Goal: Information Seeking & Learning: Learn about a topic

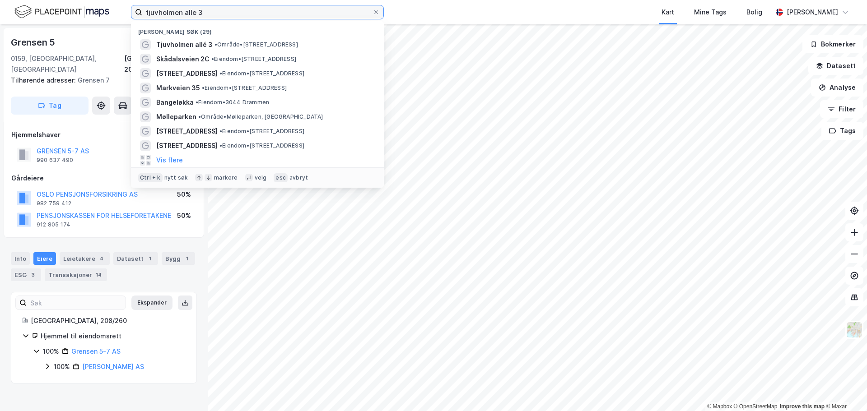
drag, startPoint x: 0, startPoint y: 0, endPoint x: 113, endPoint y: 7, distance: 113.1
click at [113, 7] on div "tjuvholmen alle 3 Nylige søk (29) Tjuvholmen allé 3 • Område • [STREET_ADDRESS]…" at bounding box center [433, 12] width 867 height 24
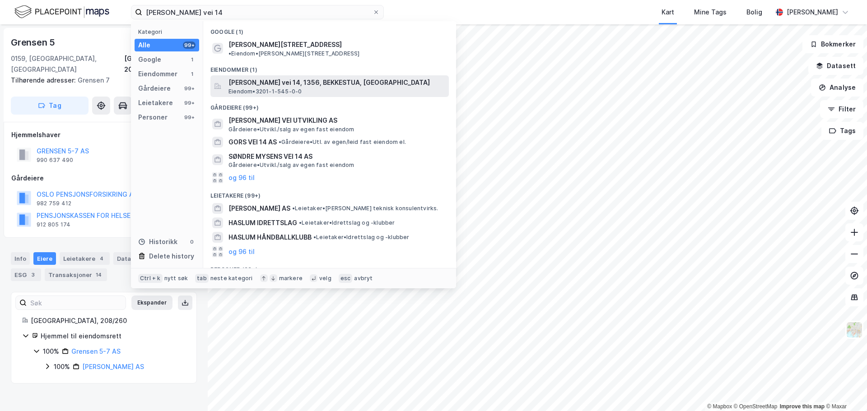
click at [300, 77] on span "[PERSON_NAME] vei 14, 1356, BEKKESTUA, [GEOGRAPHIC_DATA]" at bounding box center [336, 82] width 217 height 11
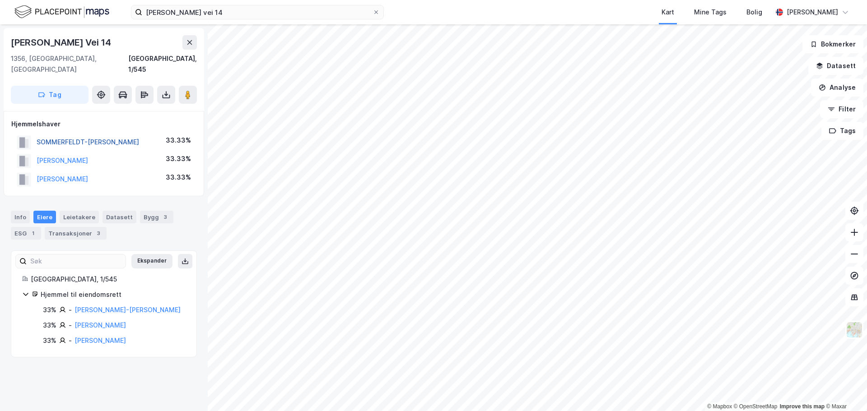
click at [0, 0] on button "SOMMERFELDT-[PERSON_NAME]" at bounding box center [0, 0] width 0 height 0
click at [0, 0] on button "[PERSON_NAME]" at bounding box center [0, 0] width 0 height 0
click at [78, 211] on div "Leietakere" at bounding box center [79, 217] width 39 height 13
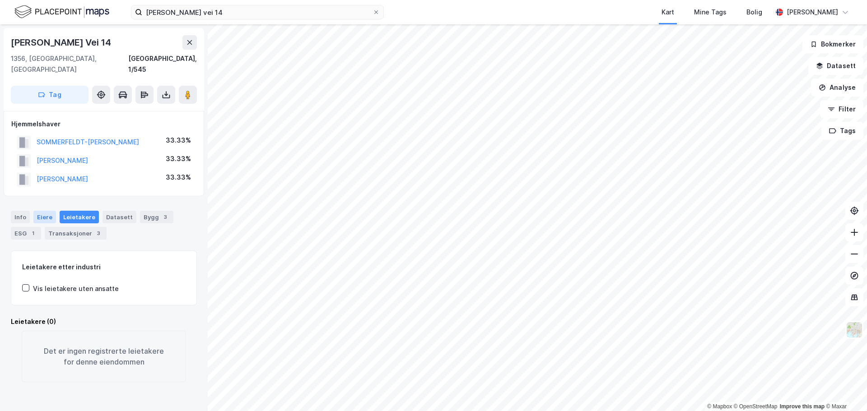
click at [42, 211] on div "Eiere" at bounding box center [44, 217] width 23 height 13
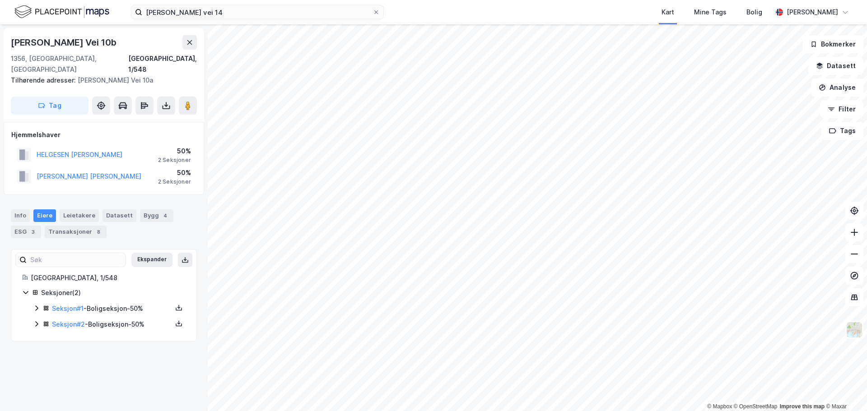
click at [673, 411] on html "[PERSON_NAME] vei 14 Kart Mine Tags Bolig [PERSON_NAME] © Mapbox © OpenStreetMa…" at bounding box center [433, 205] width 867 height 411
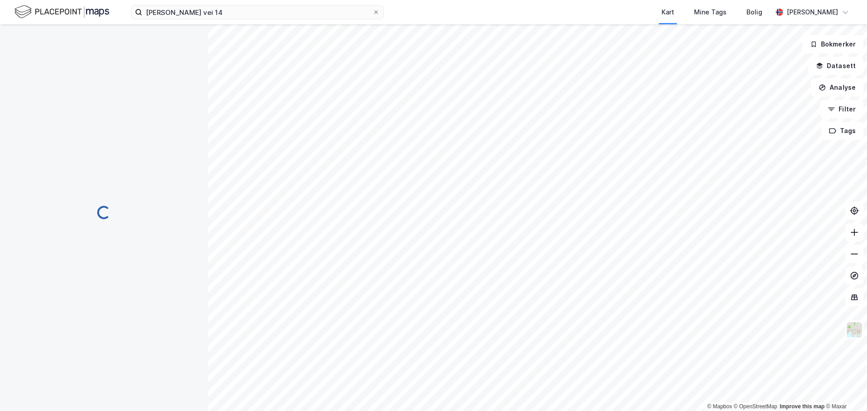
scroll to position [2, 0]
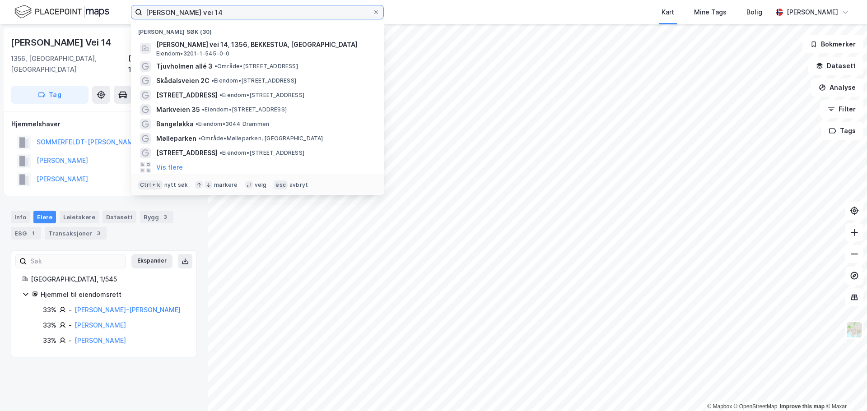
drag, startPoint x: 227, startPoint y: 9, endPoint x: 104, endPoint y: 14, distance: 122.5
click at [104, 15] on div "[PERSON_NAME] vei 14 Nylige søk (30) [PERSON_NAME] vei 14, 1356, BEKKESTUA, BÆR…" at bounding box center [433, 12] width 867 height 24
paste input "[PERSON_NAME] vei 4"
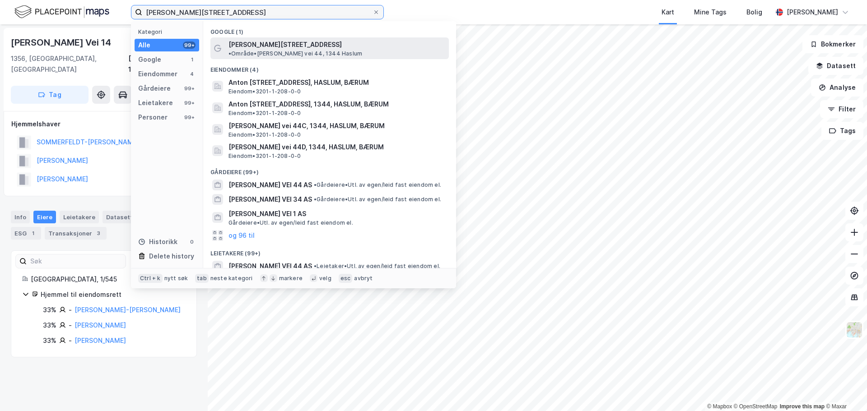
type input "[PERSON_NAME][STREET_ADDRESS]"
click at [280, 43] on span "[PERSON_NAME][STREET_ADDRESS]" at bounding box center [284, 44] width 113 height 11
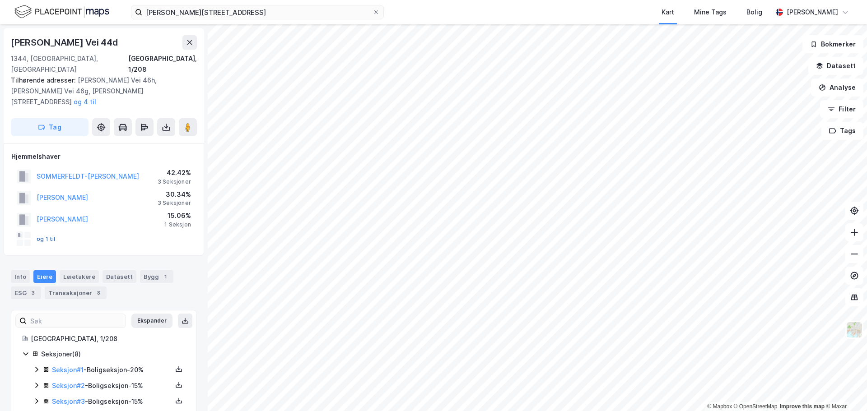
click at [0, 0] on button "og 1 til" at bounding box center [0, 0] width 0 height 0
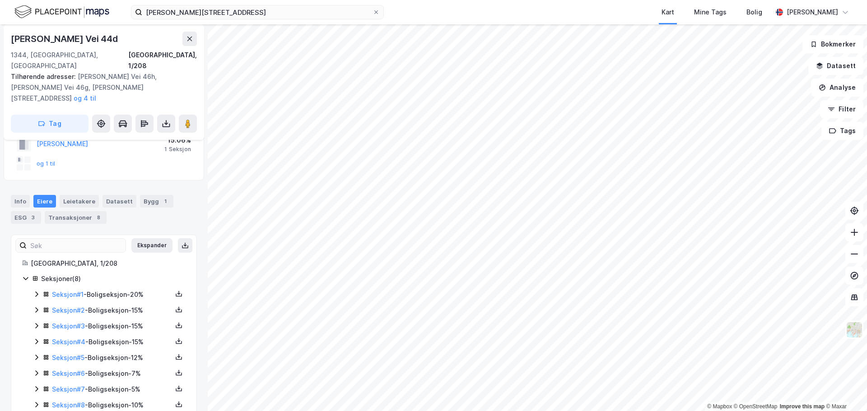
scroll to position [76, 0]
click at [71, 211] on div "Transaksjoner 8" at bounding box center [76, 217] width 62 height 13
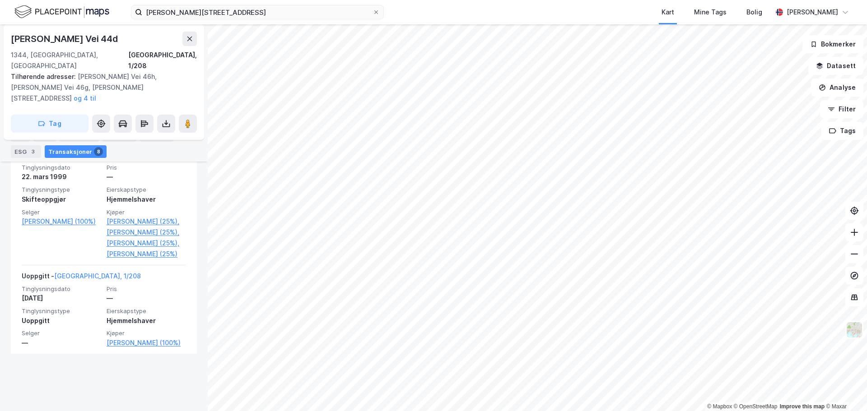
scroll to position [1224, 0]
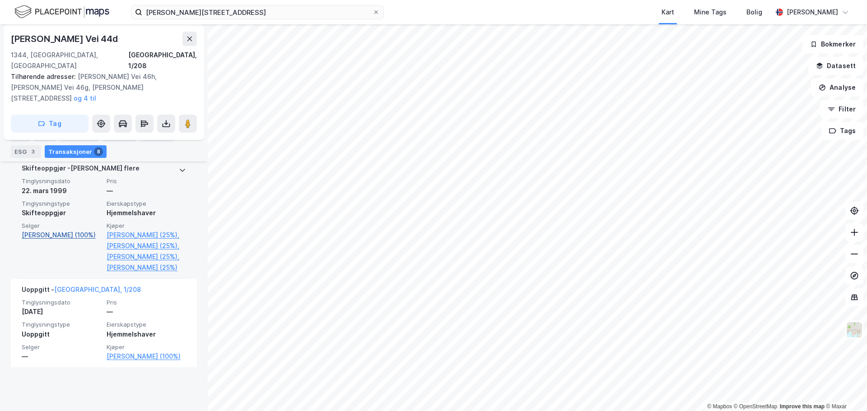
click at [52, 241] on link "[PERSON_NAME] (100%)" at bounding box center [61, 235] width 79 height 11
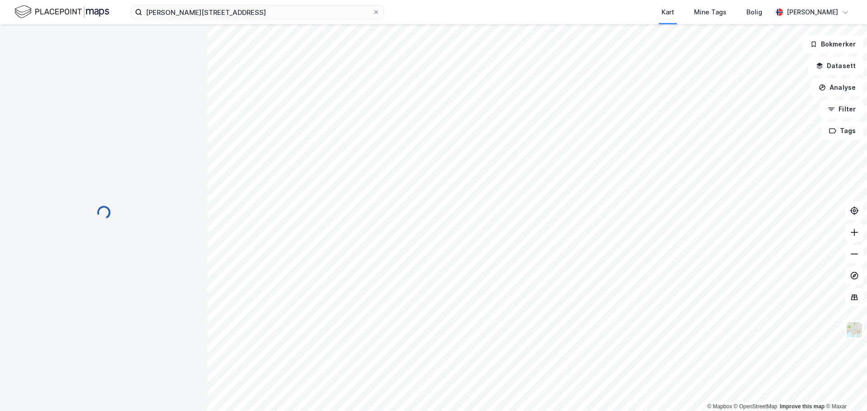
scroll to position [47, 0]
